Goal: Information Seeking & Learning: Check status

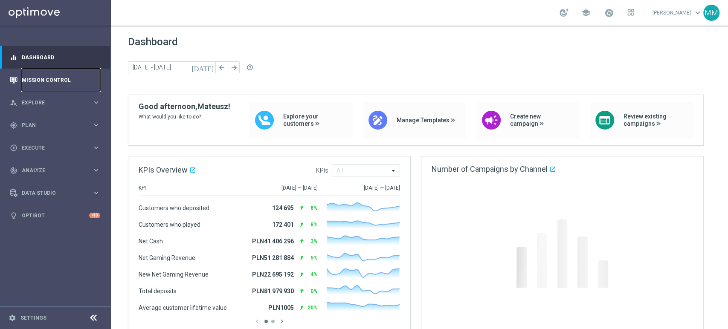
click at [44, 84] on link "Mission Control" at bounding box center [61, 80] width 78 height 23
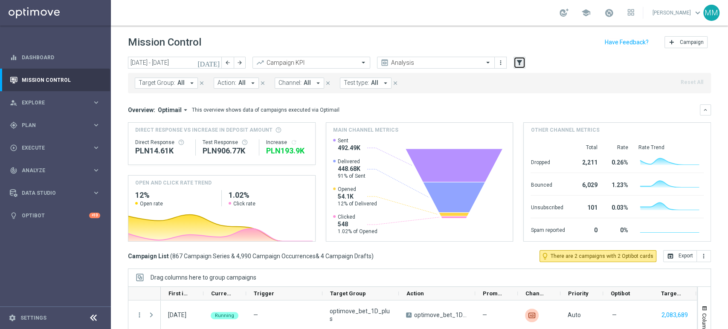
click at [519, 63] on icon "filter_alt" at bounding box center [520, 63] width 8 height 8
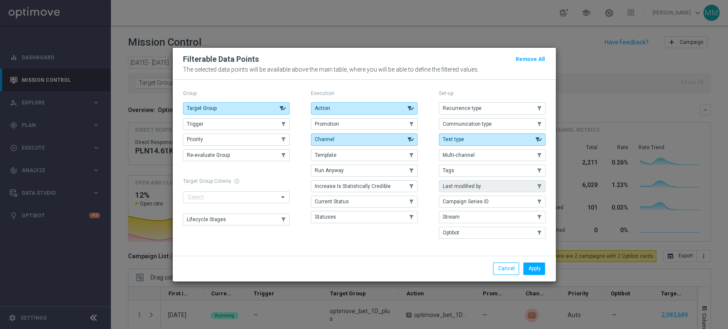
click at [466, 186] on span "Last modified by" at bounding box center [462, 186] width 38 height 6
drag, startPoint x: 536, startPoint y: 267, endPoint x: 526, endPoint y: 261, distance: 11.5
click at [536, 267] on button "Apply" at bounding box center [534, 269] width 22 height 12
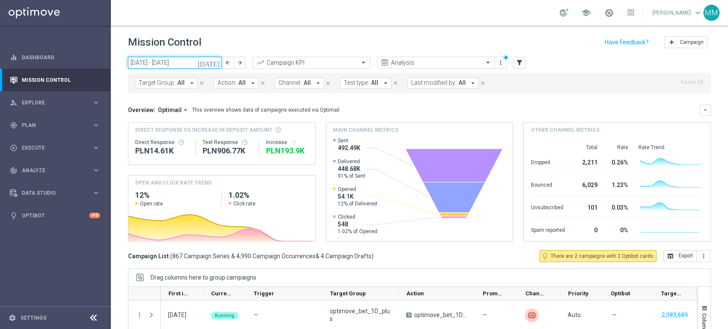
click at [190, 59] on input "[DATE] - [DATE]" at bounding box center [175, 63] width 94 height 12
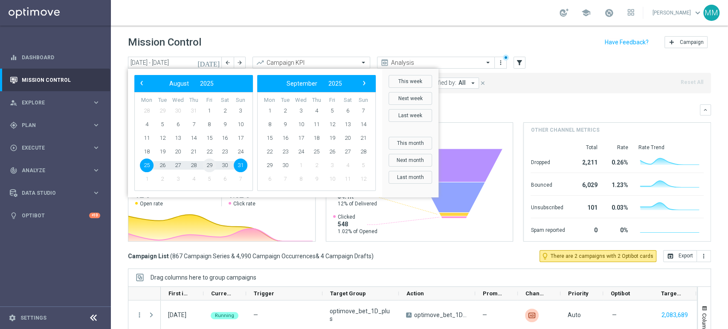
click at [212, 165] on span "29" at bounding box center [210, 166] width 14 height 14
click at [241, 166] on span "31" at bounding box center [241, 166] width 14 height 14
type input "[DATE] - [DATE]"
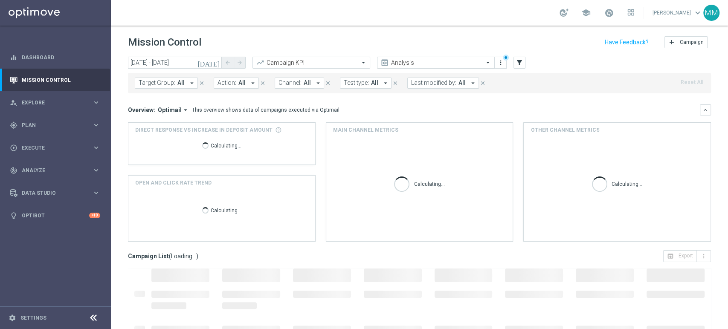
click at [432, 63] on input "text" at bounding box center [427, 62] width 91 height 7
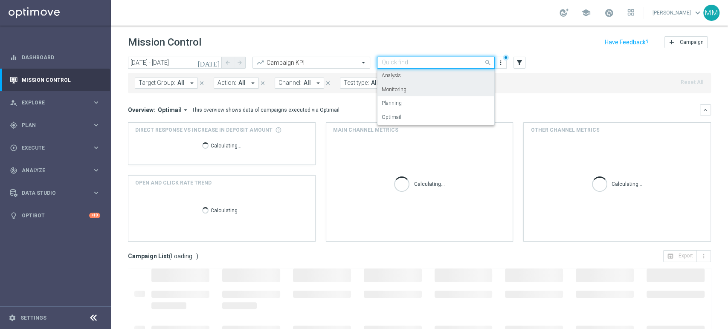
click at [419, 89] on div "Monitoring" at bounding box center [436, 90] width 108 height 14
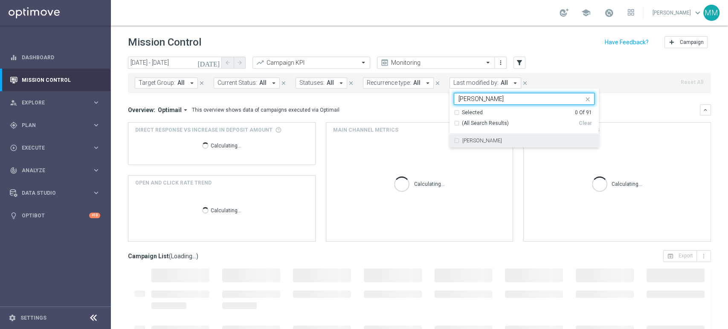
click at [461, 136] on div "[PERSON_NAME]" at bounding box center [524, 141] width 141 height 14
type input "[PERSON_NAME]"
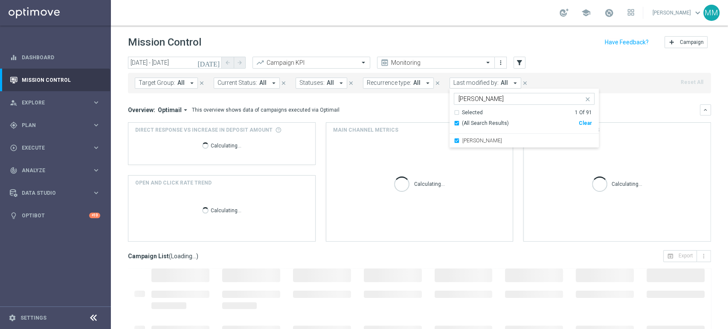
click at [409, 113] on div "Overview: Optimail arrow_drop_down This overview shows data of campaigns execut…" at bounding box center [414, 110] width 572 height 8
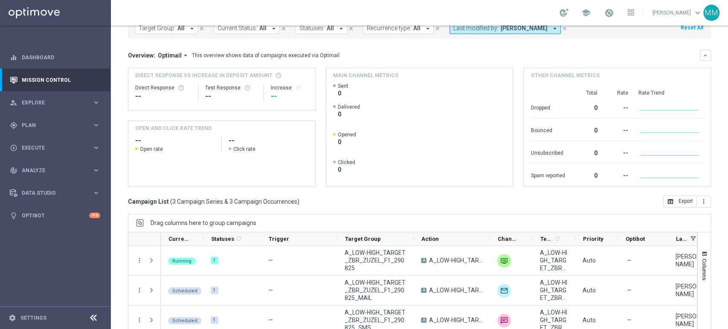
scroll to position [95, 0]
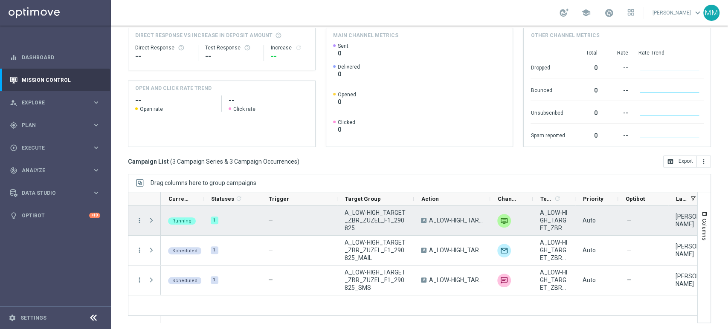
click at [145, 219] on div "Press SPACE to select this row." at bounding box center [152, 220] width 17 height 29
click at [138, 220] on icon "more_vert" at bounding box center [140, 221] width 8 height 8
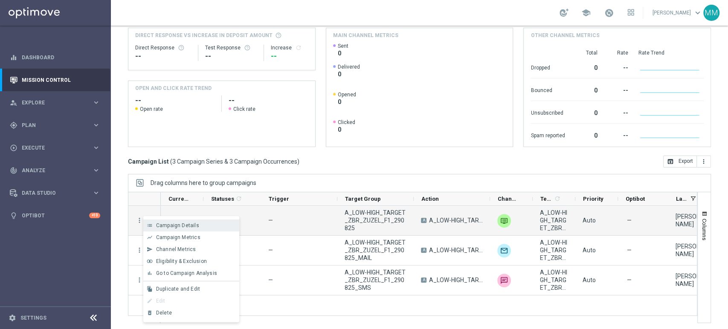
click at [168, 230] on div "list Campaign Details" at bounding box center [191, 226] width 96 height 12
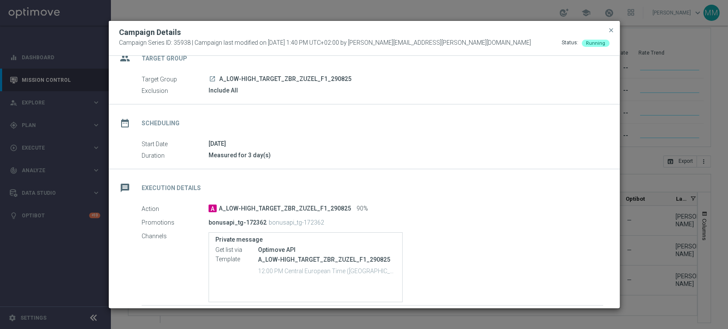
scroll to position [0, 0]
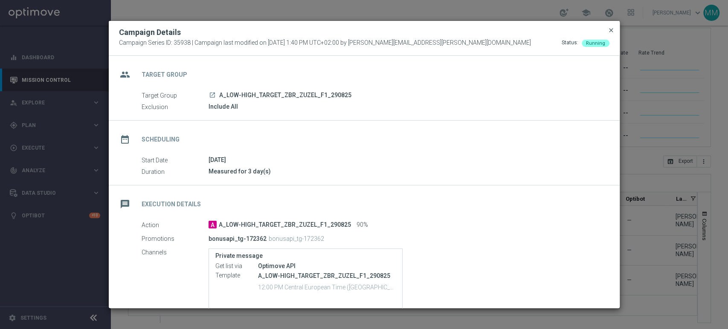
click at [608, 29] on span "close" at bounding box center [611, 30] width 7 height 7
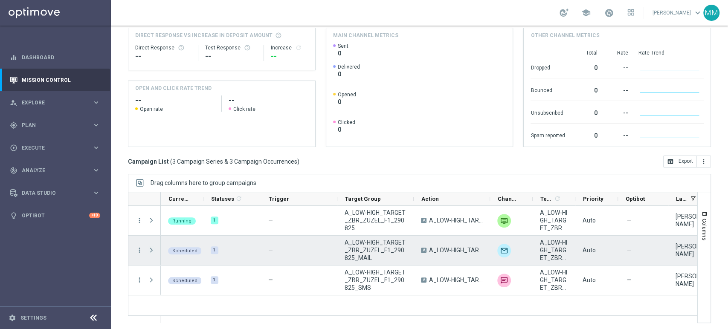
click at [152, 251] on span "Press SPACE to select this row." at bounding box center [152, 250] width 8 height 7
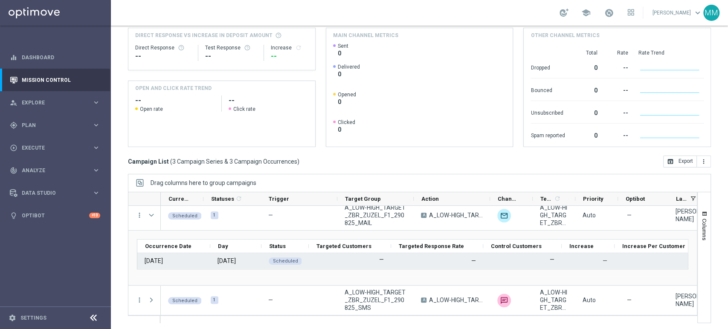
scroll to position [35, 0]
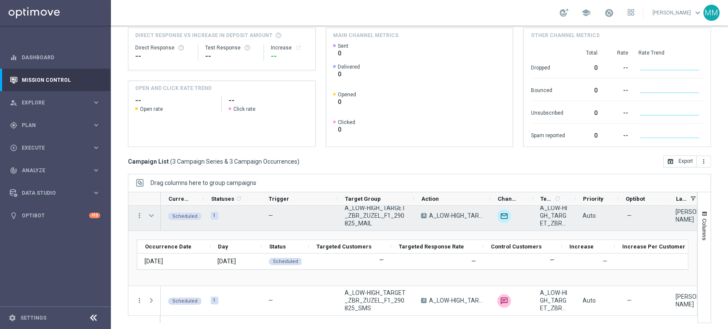
click at [154, 216] on span "Press SPACE to select this row." at bounding box center [152, 215] width 8 height 7
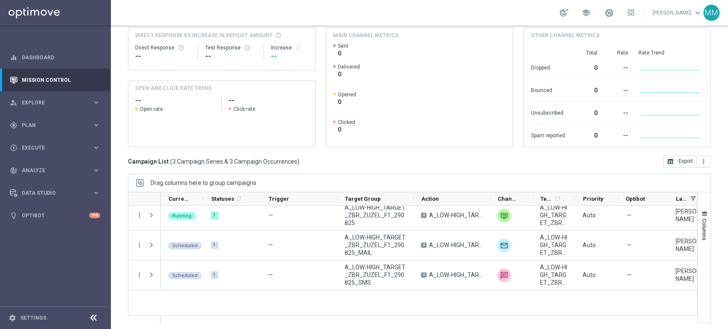
scroll to position [0, 0]
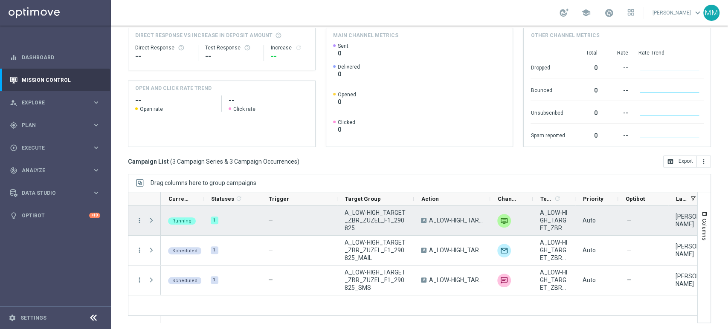
click at [151, 219] on span "Press SPACE to select this row." at bounding box center [152, 220] width 8 height 7
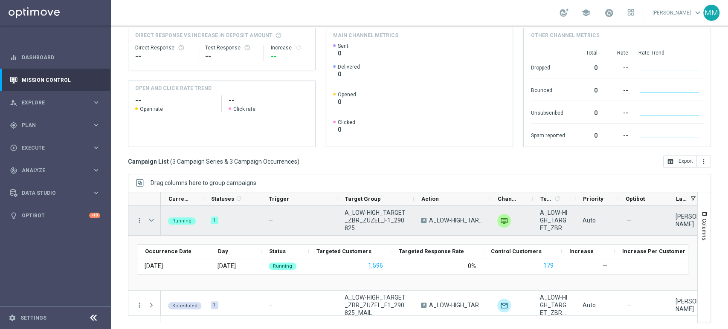
click at [154, 219] on span "Press SPACE to select this row." at bounding box center [152, 220] width 8 height 7
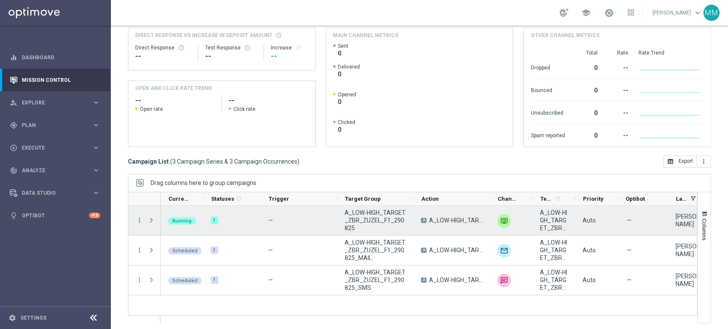
click at [354, 214] on span "A_LOW-HIGH_TARGET_ZBR_ZUZEL_F1_290825" at bounding box center [376, 220] width 62 height 23
